Goal: Task Accomplishment & Management: Use online tool/utility

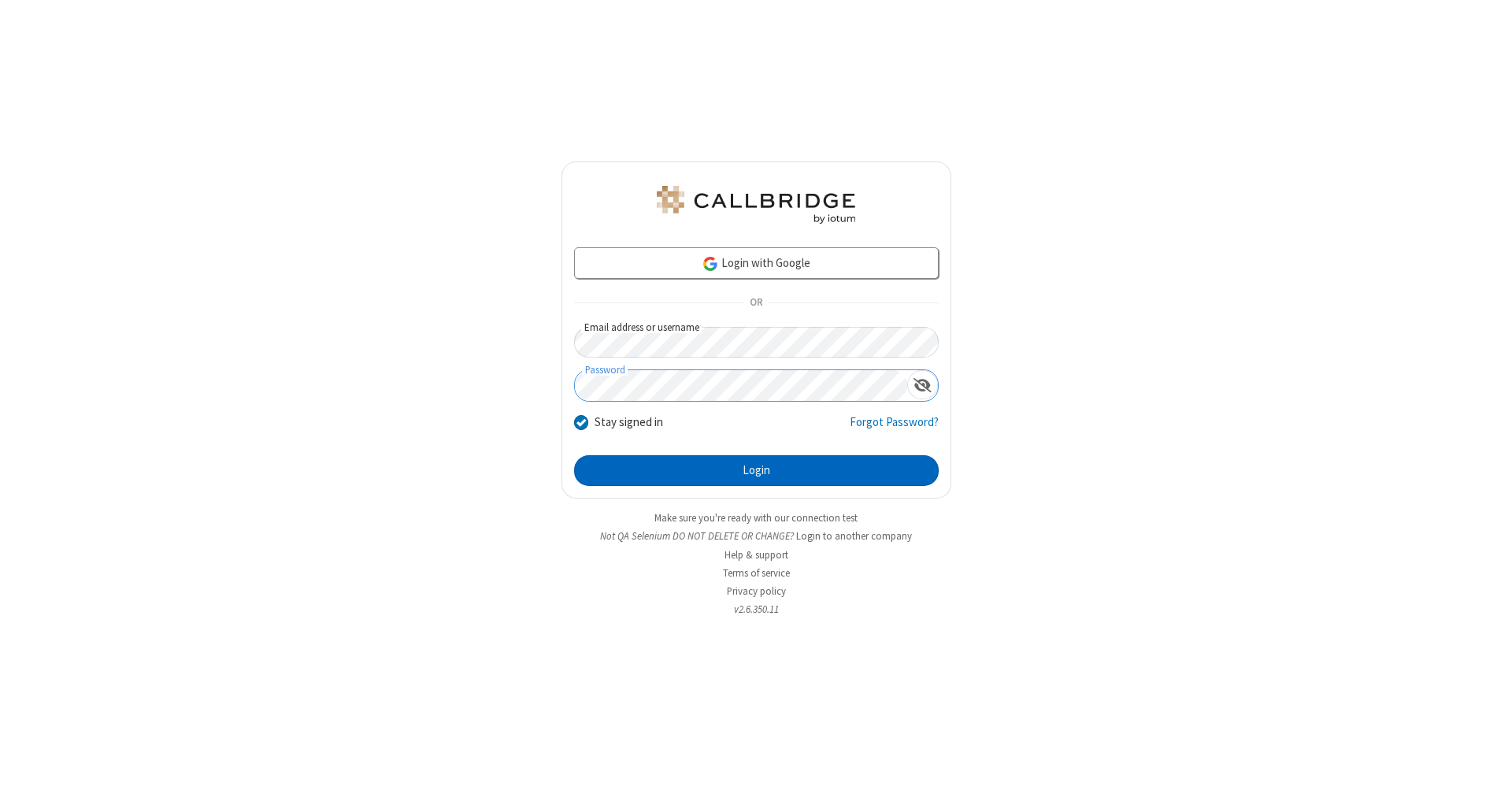
click at [756, 471] on button "Login" at bounding box center [756, 471] width 365 height 32
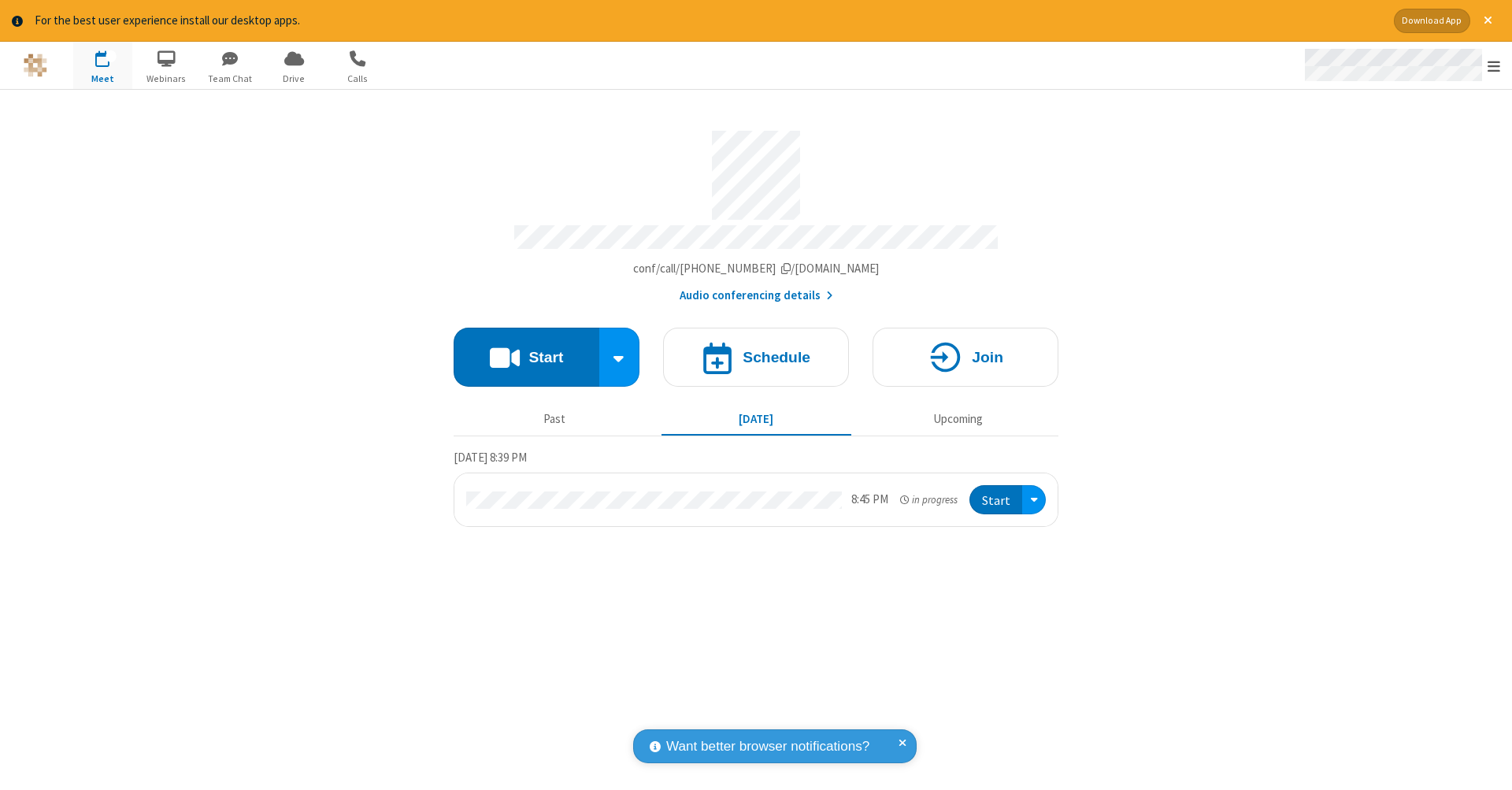
click at [1493, 66] on span "Open menu" at bounding box center [1493, 66] width 13 height 16
click at [294, 78] on span "Drive" at bounding box center [294, 79] width 59 height 14
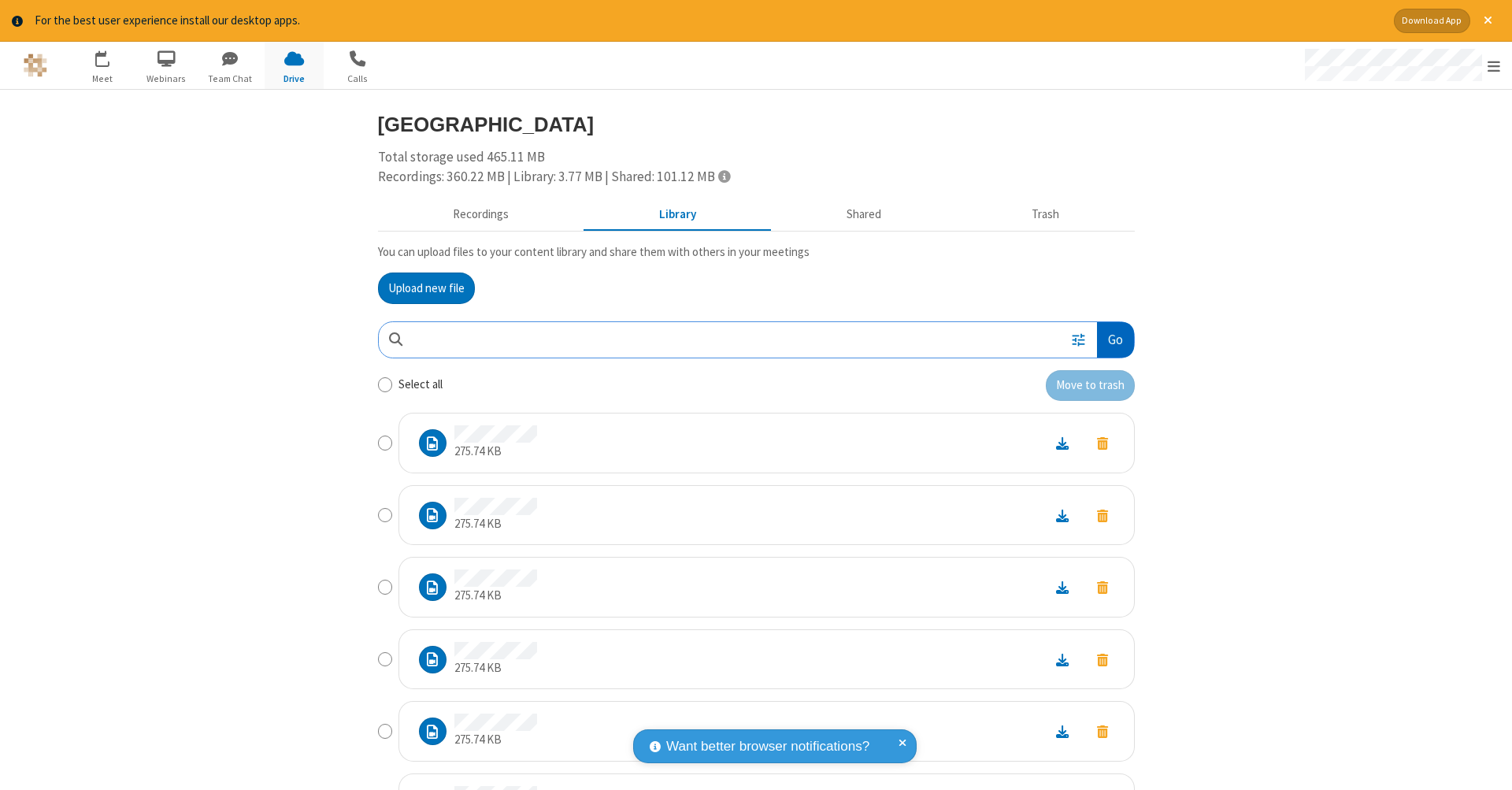
click at [1109, 337] on button "Go" at bounding box center [1115, 340] width 36 height 36
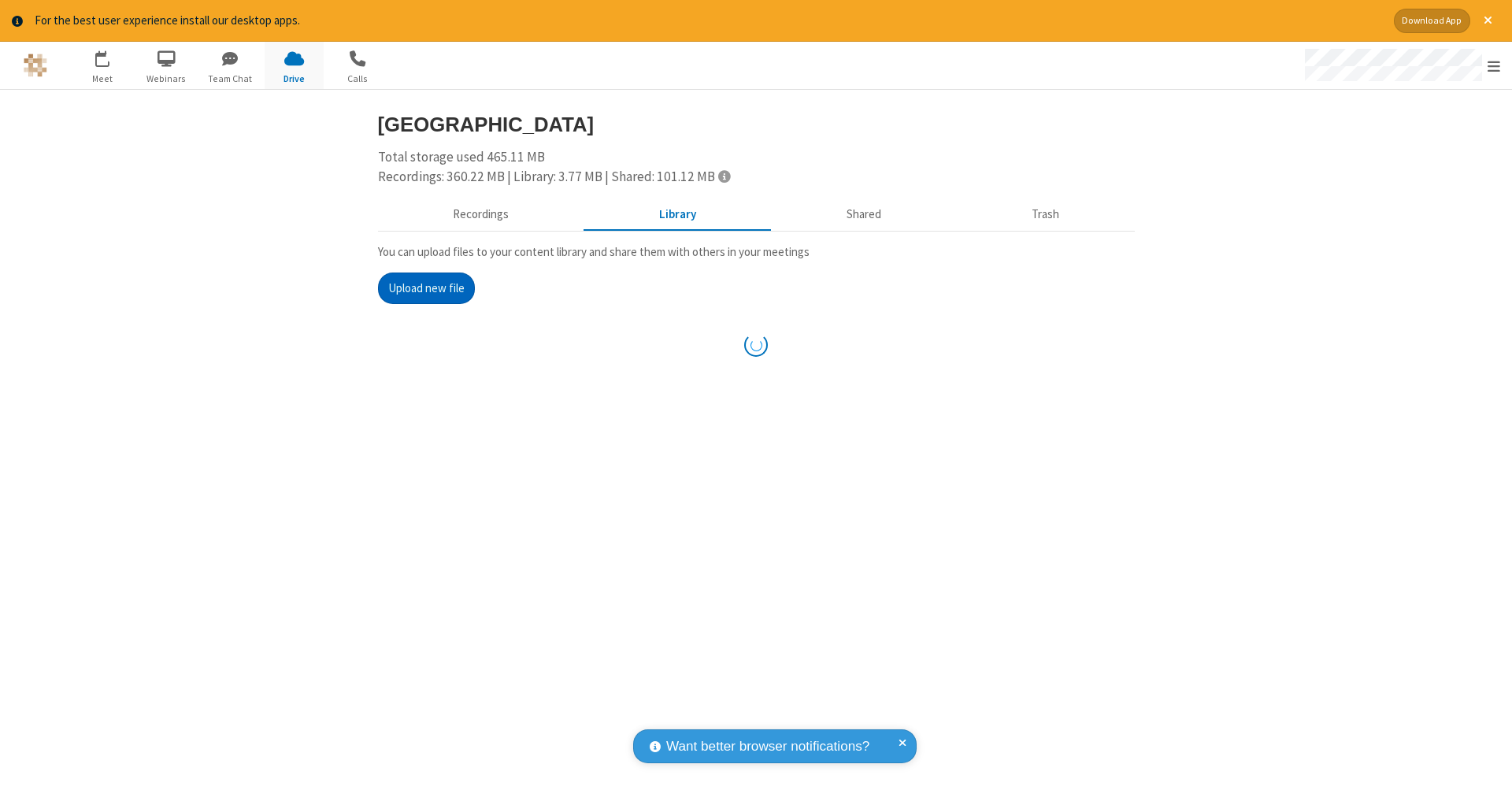
click at [419, 286] on button "Upload new file" at bounding box center [425, 288] width 97 height 32
